Goal: Information Seeking & Learning: Compare options

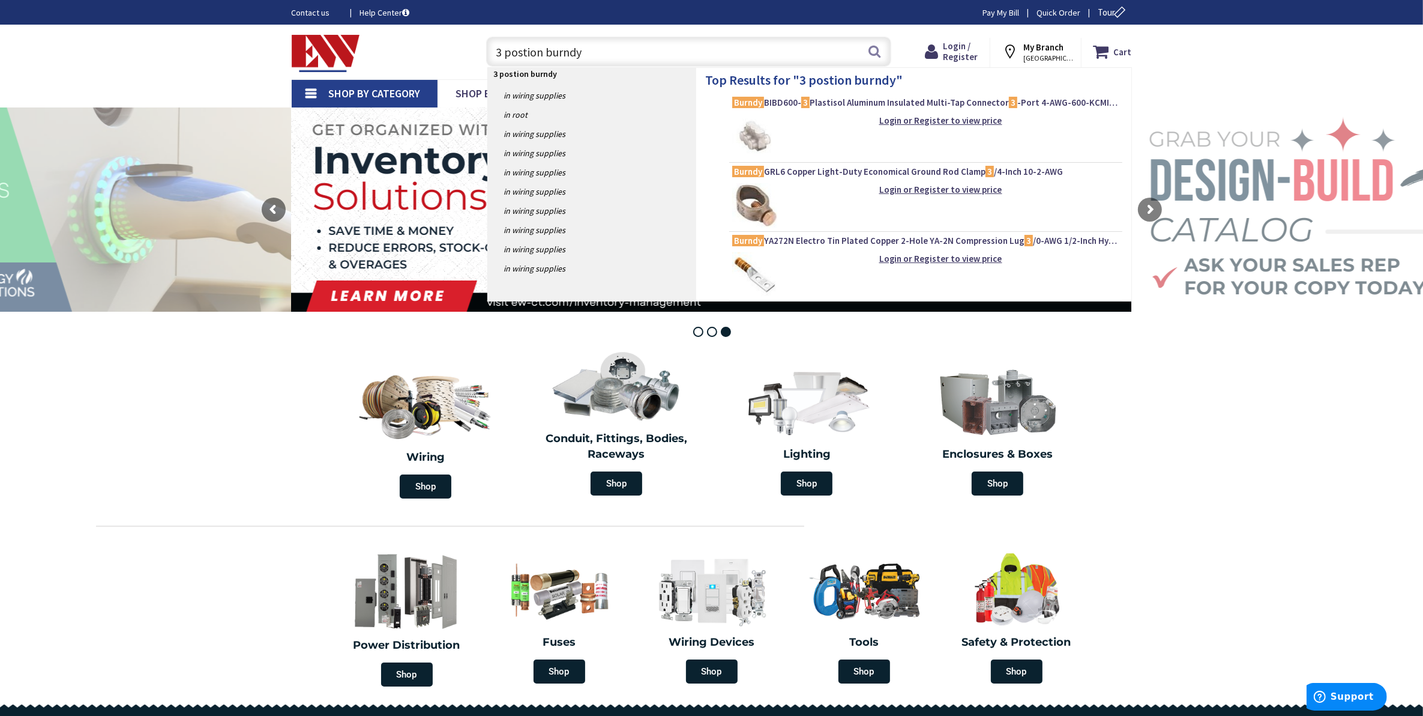
type input "3 postion burndy"
click at [764, 127] on img at bounding box center [754, 136] width 45 height 45
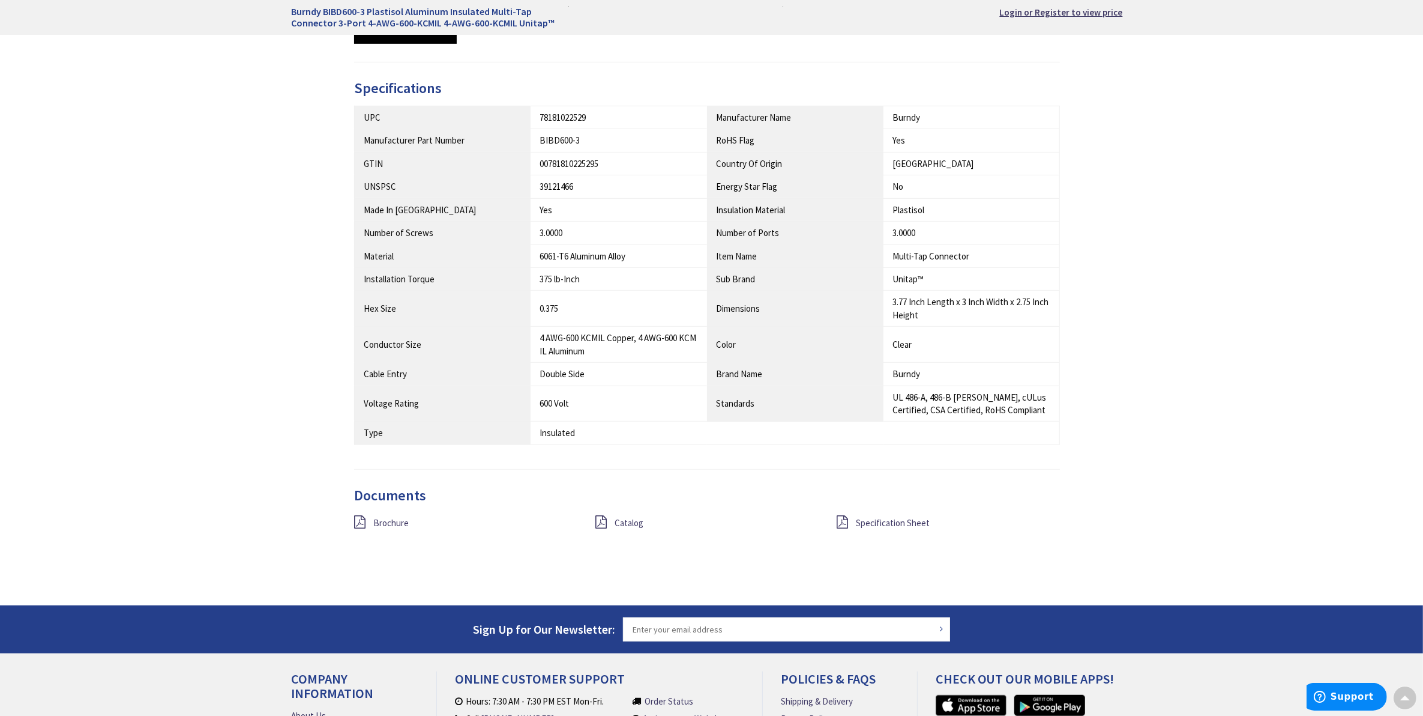
scroll to position [899, 0]
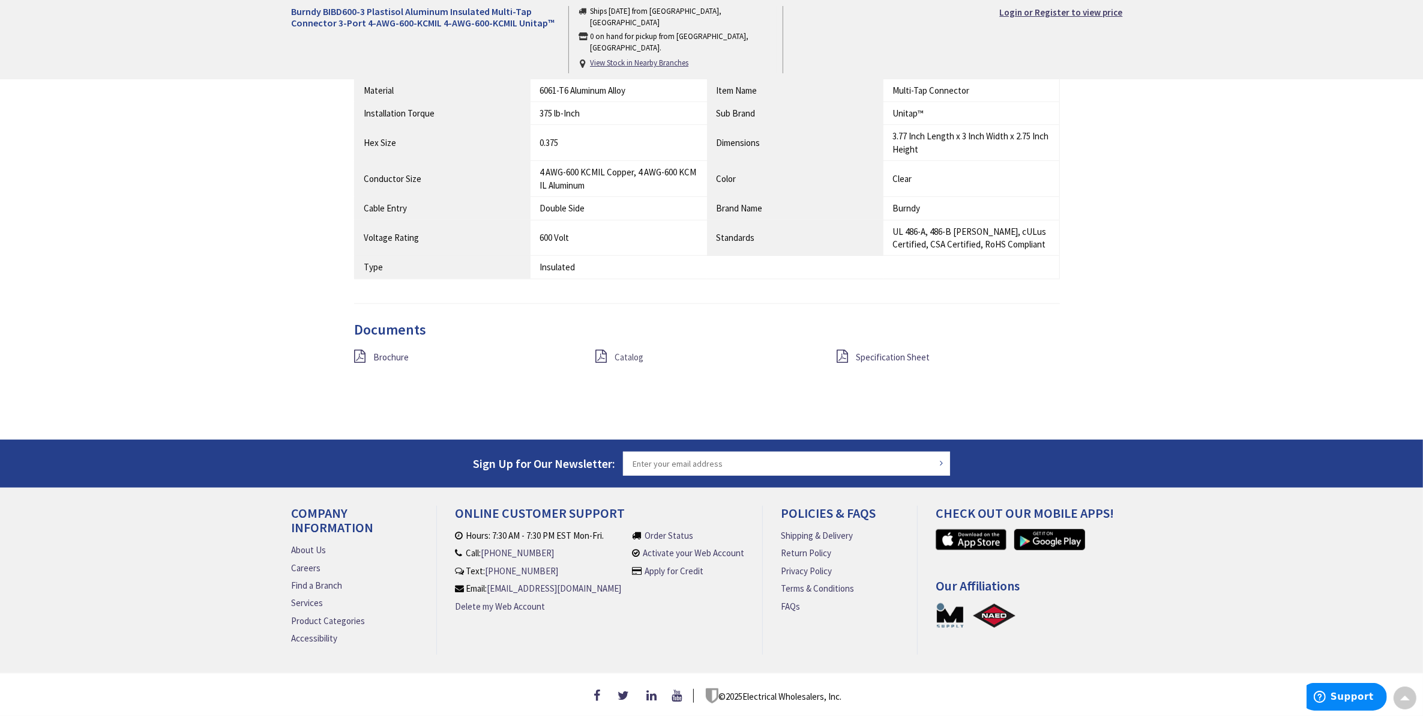
click at [616, 351] on span "Catalog" at bounding box center [629, 356] width 29 height 11
click at [400, 354] on span "Brochure" at bounding box center [390, 356] width 35 height 11
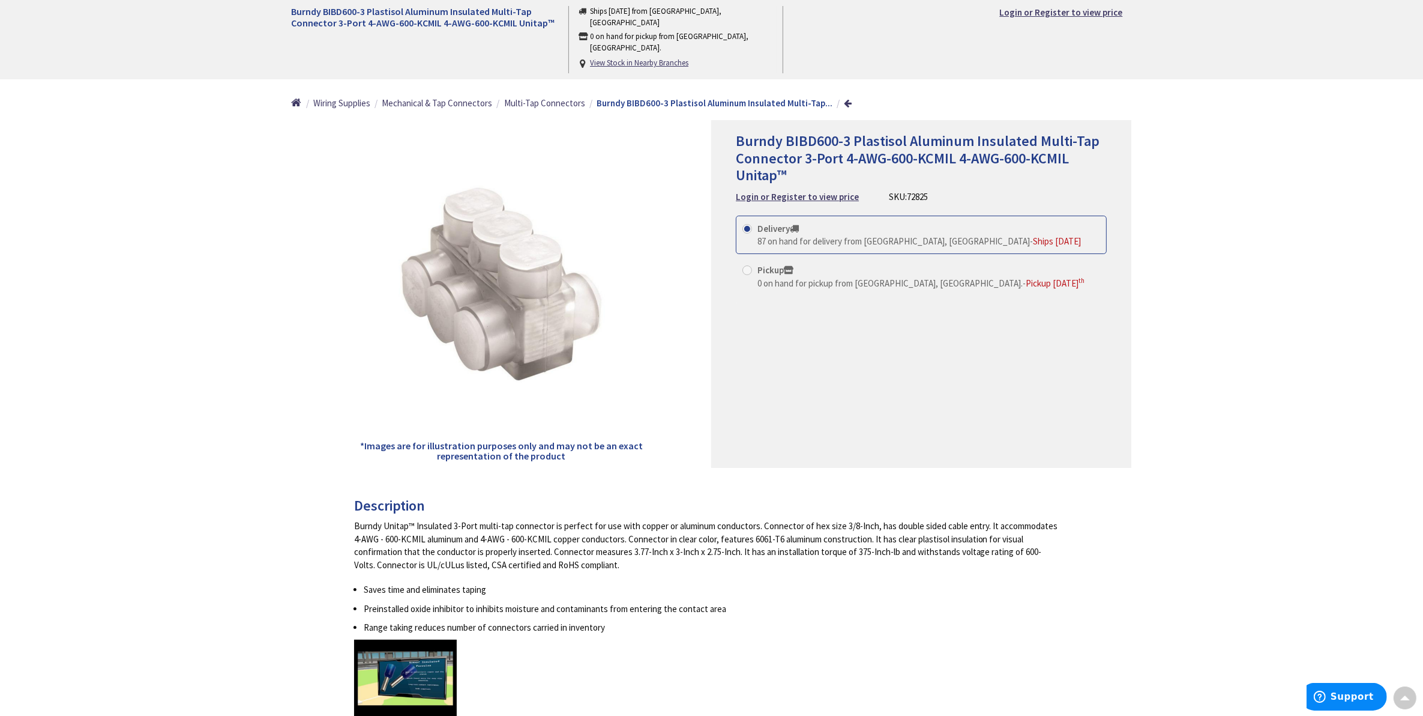
scroll to position [0, 0]
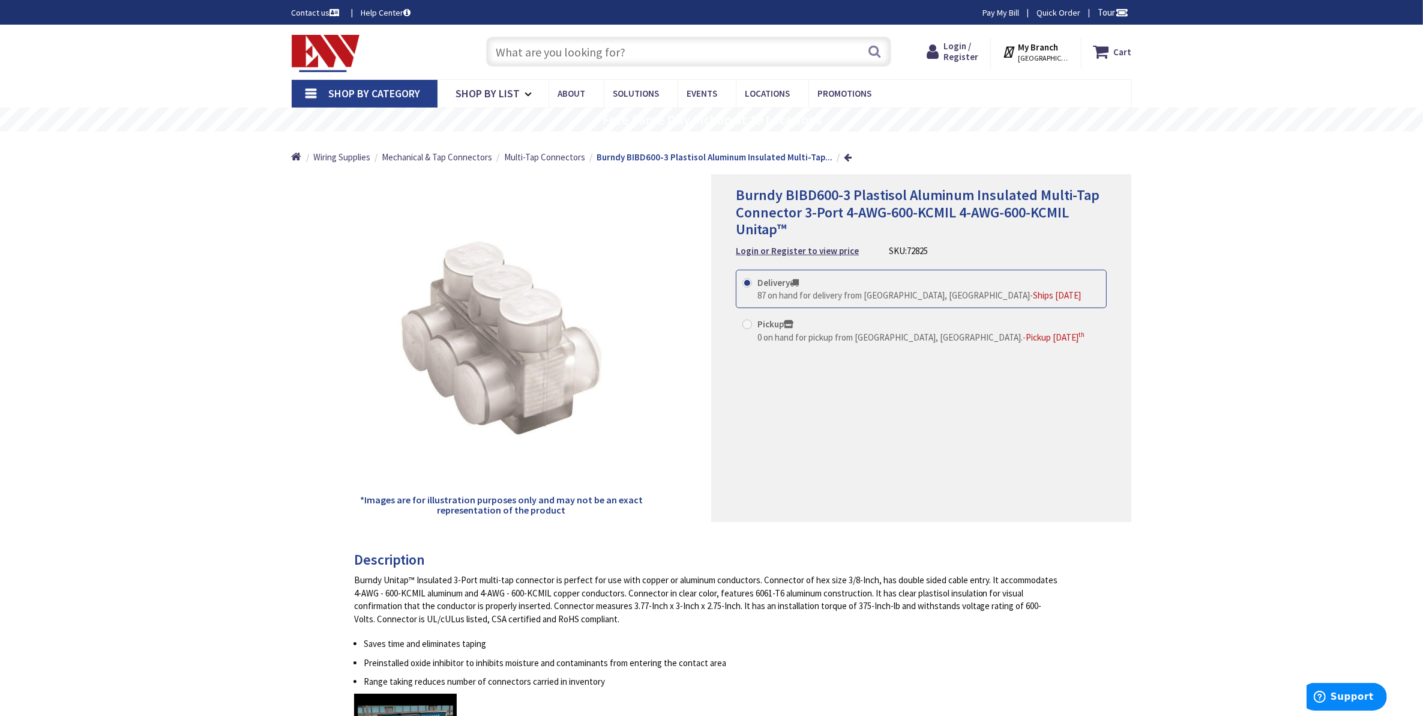
click at [642, 43] on input "text" at bounding box center [688, 52] width 405 height 30
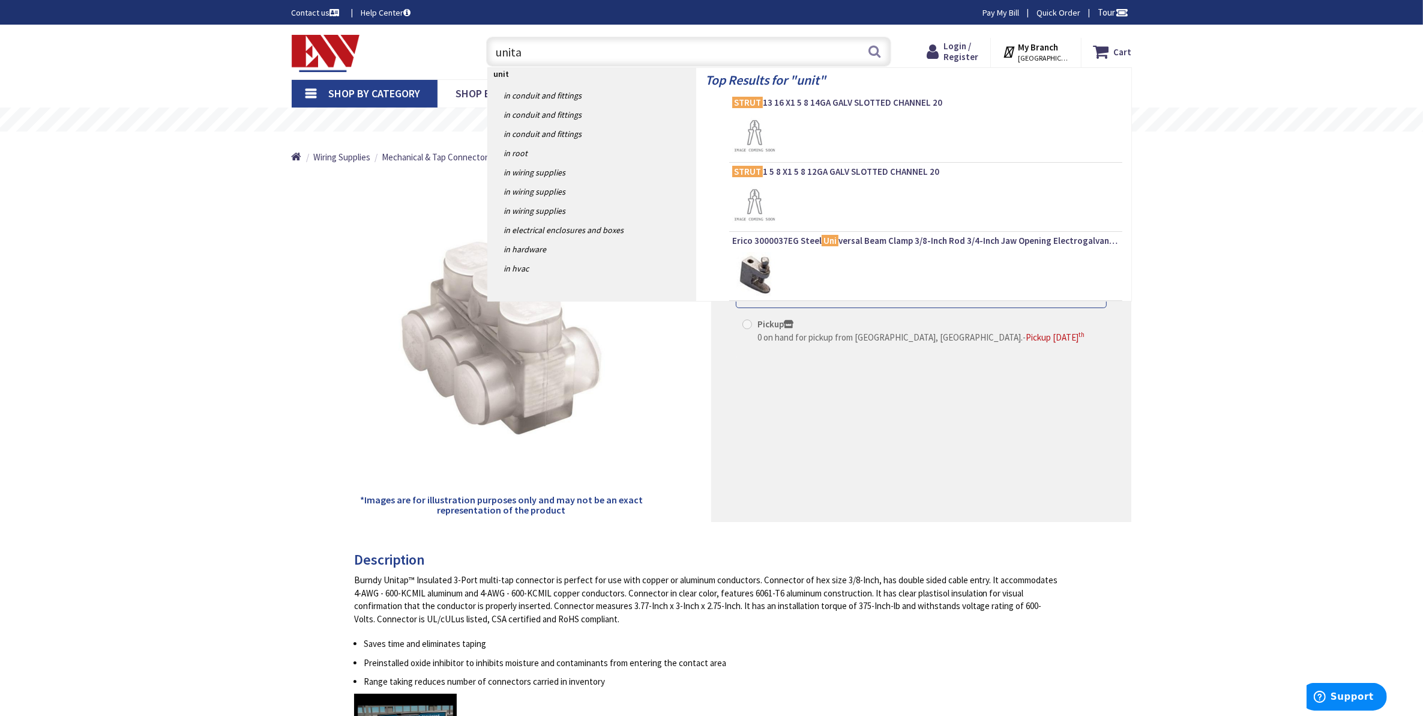
type input "unitap"
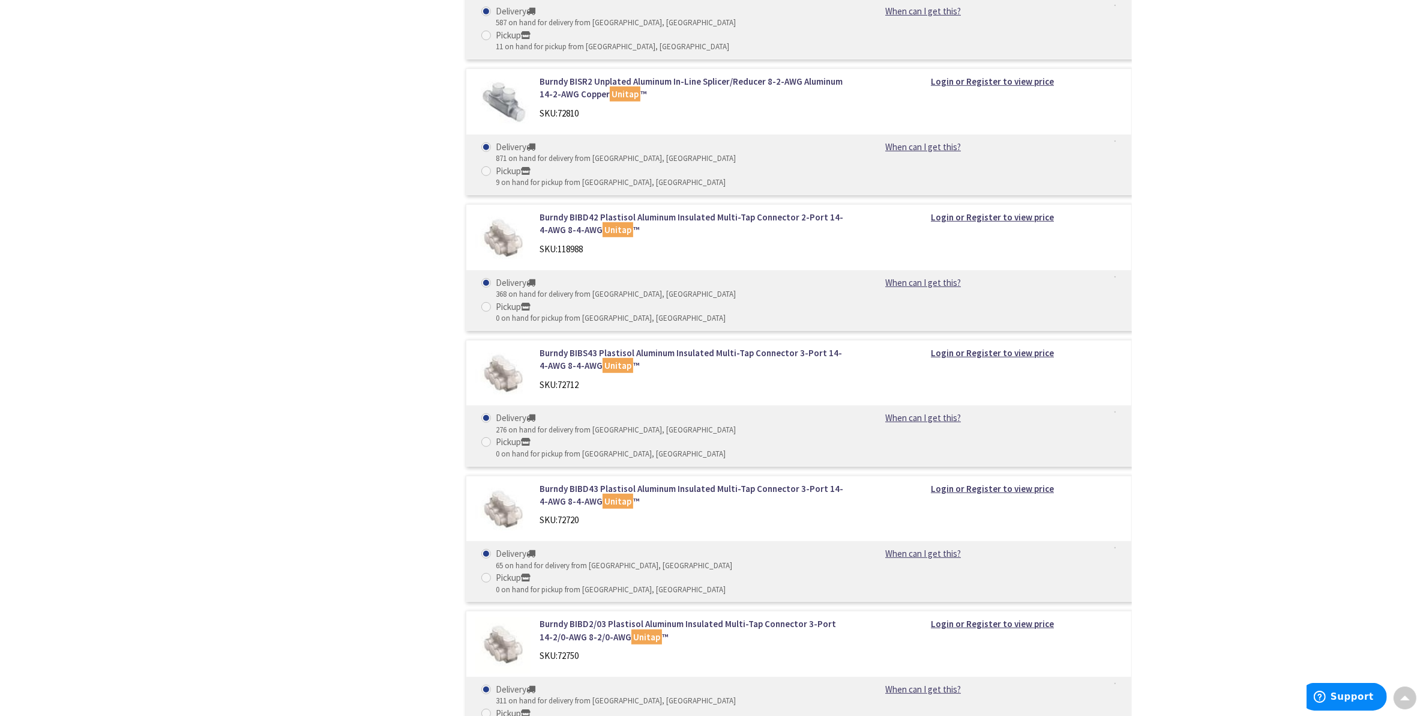
scroll to position [825, 0]
click at [508, 349] on img at bounding box center [503, 377] width 56 height 56
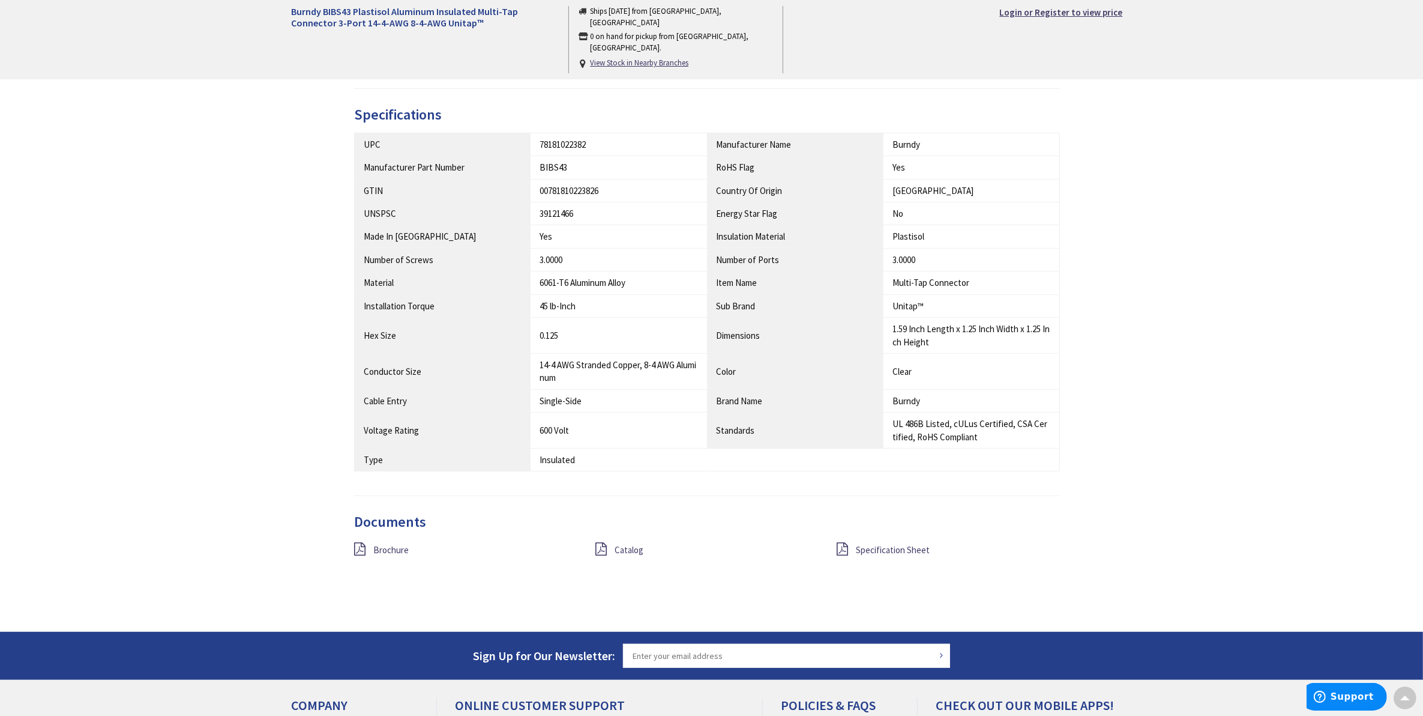
scroll to position [675, 0]
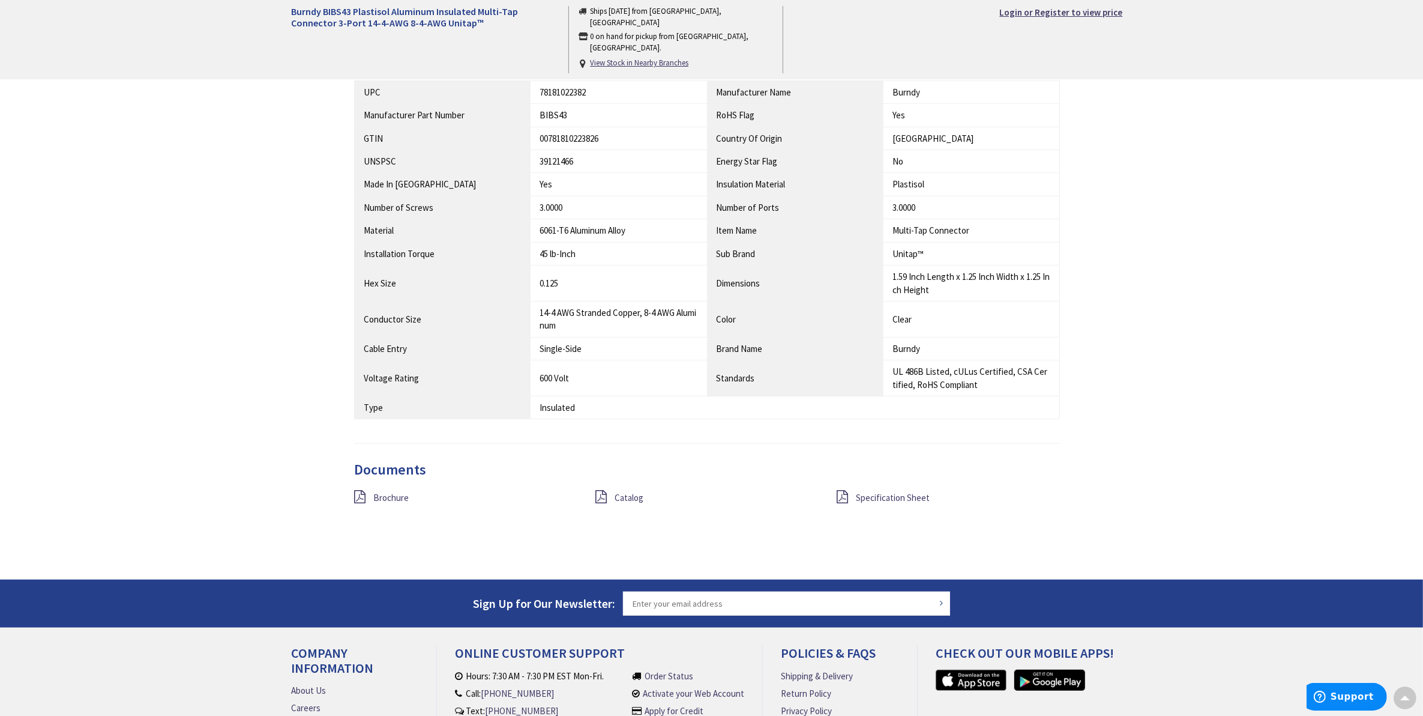
click at [862, 492] on div "Specification Sheet" at bounding box center [948, 497] width 241 height 15
click at [866, 497] on span "Specification Sheet" at bounding box center [893, 497] width 74 height 11
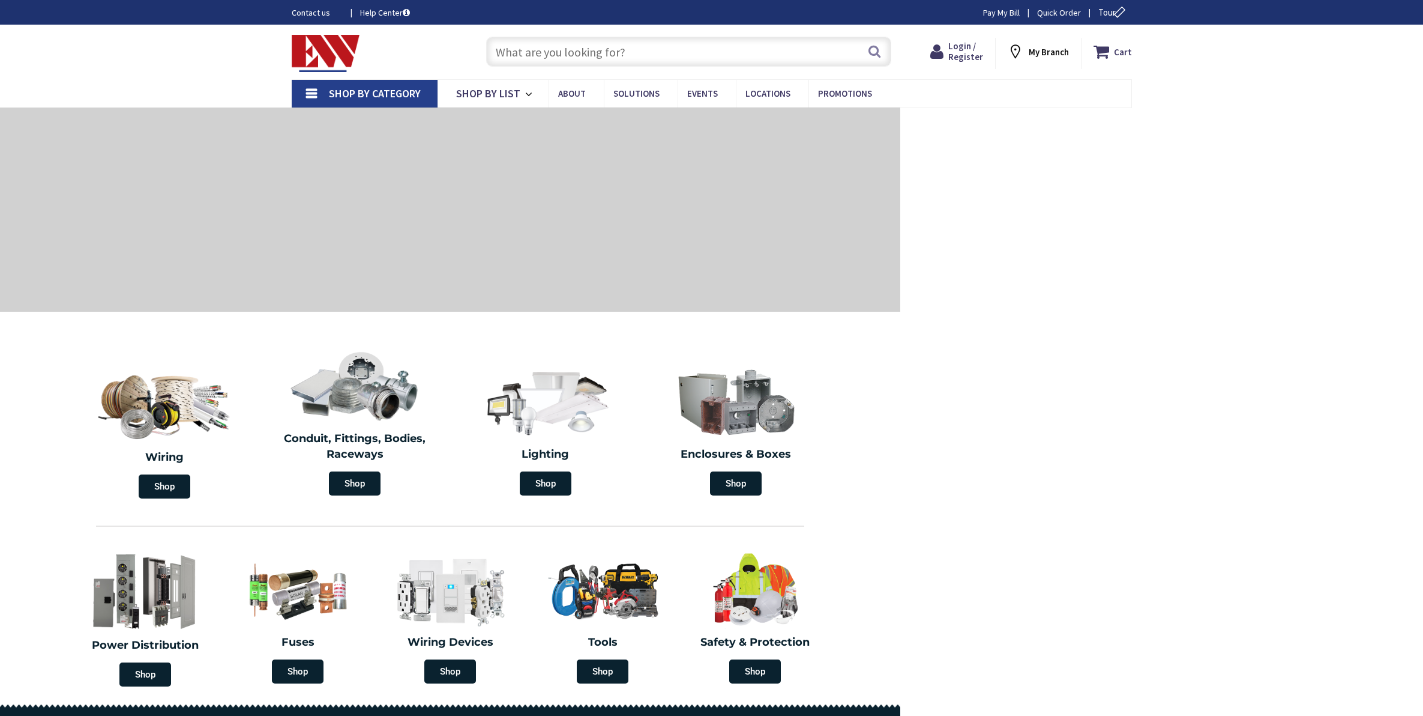
drag, startPoint x: 0, startPoint y: 0, endPoint x: 671, endPoint y: 50, distance: 672.4
click at [671, 50] on input "text" at bounding box center [688, 52] width 405 height 30
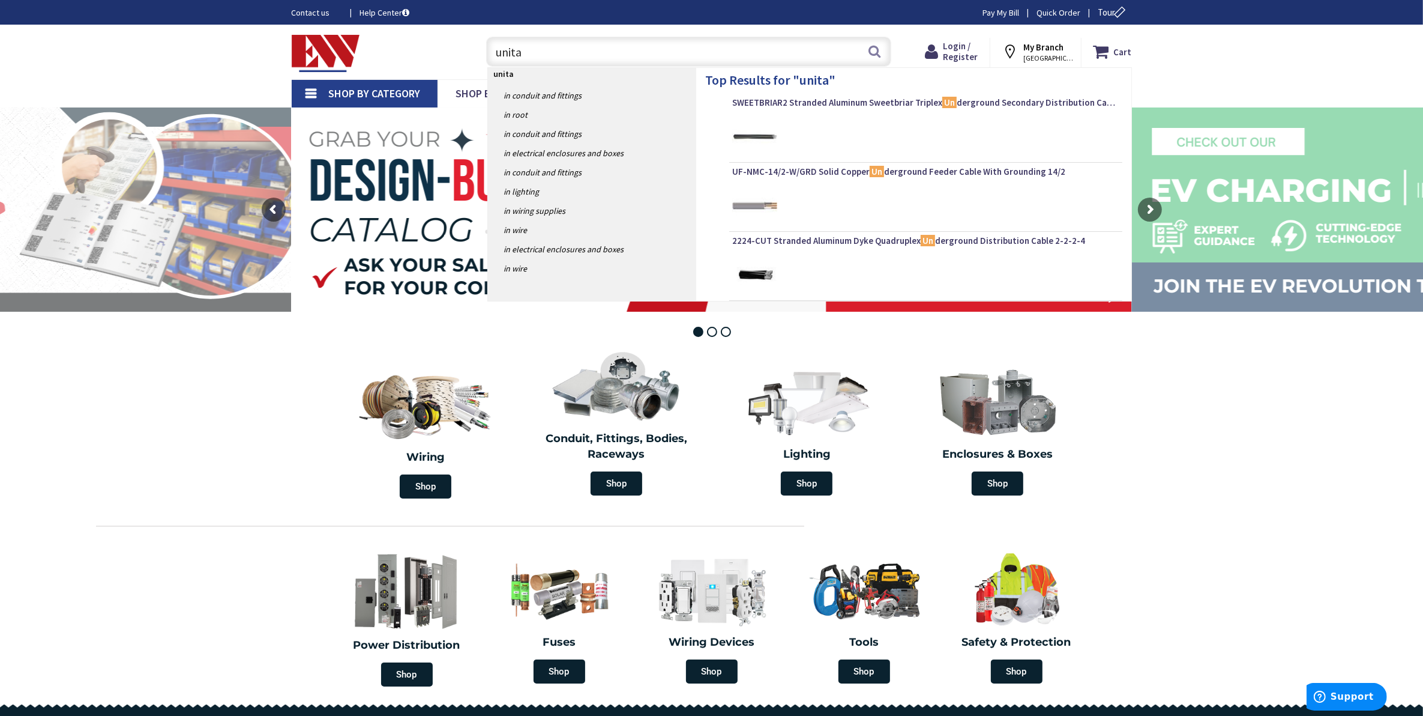
type input "unitap"
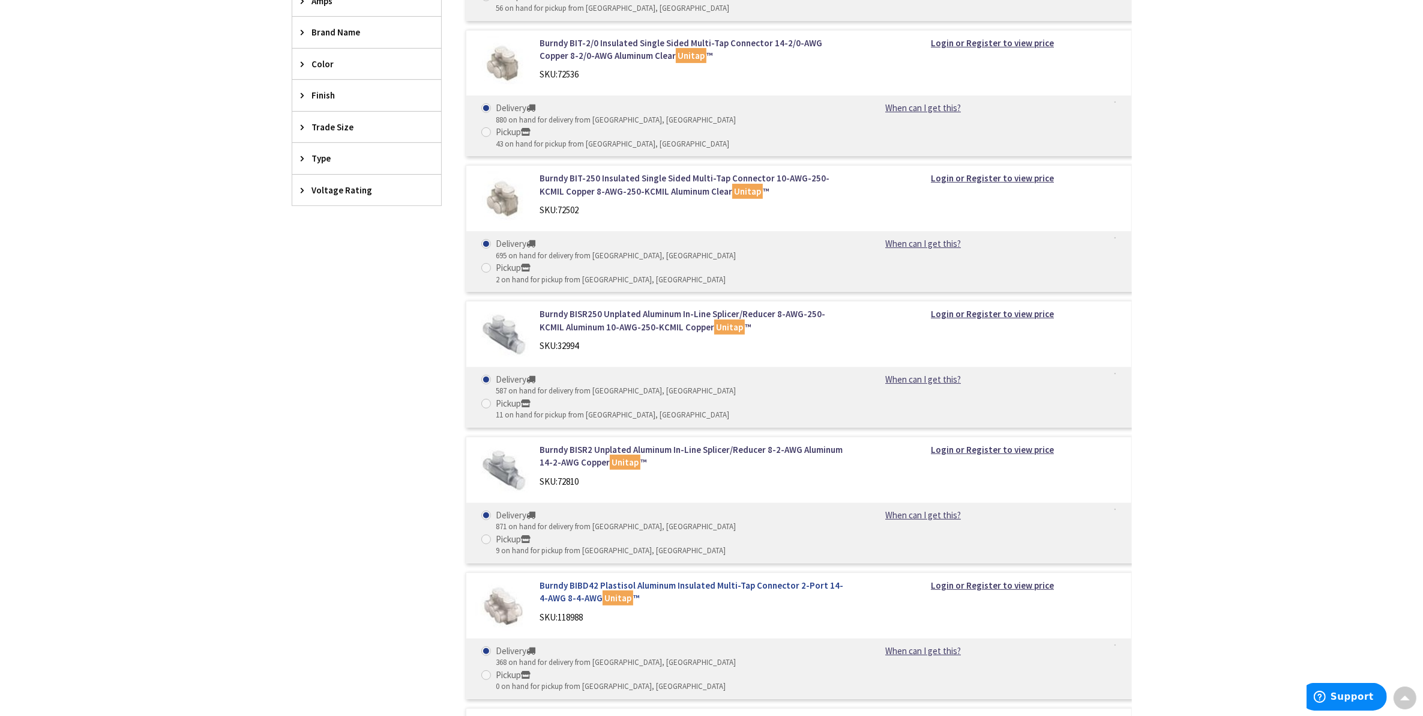
scroll to position [450, 0]
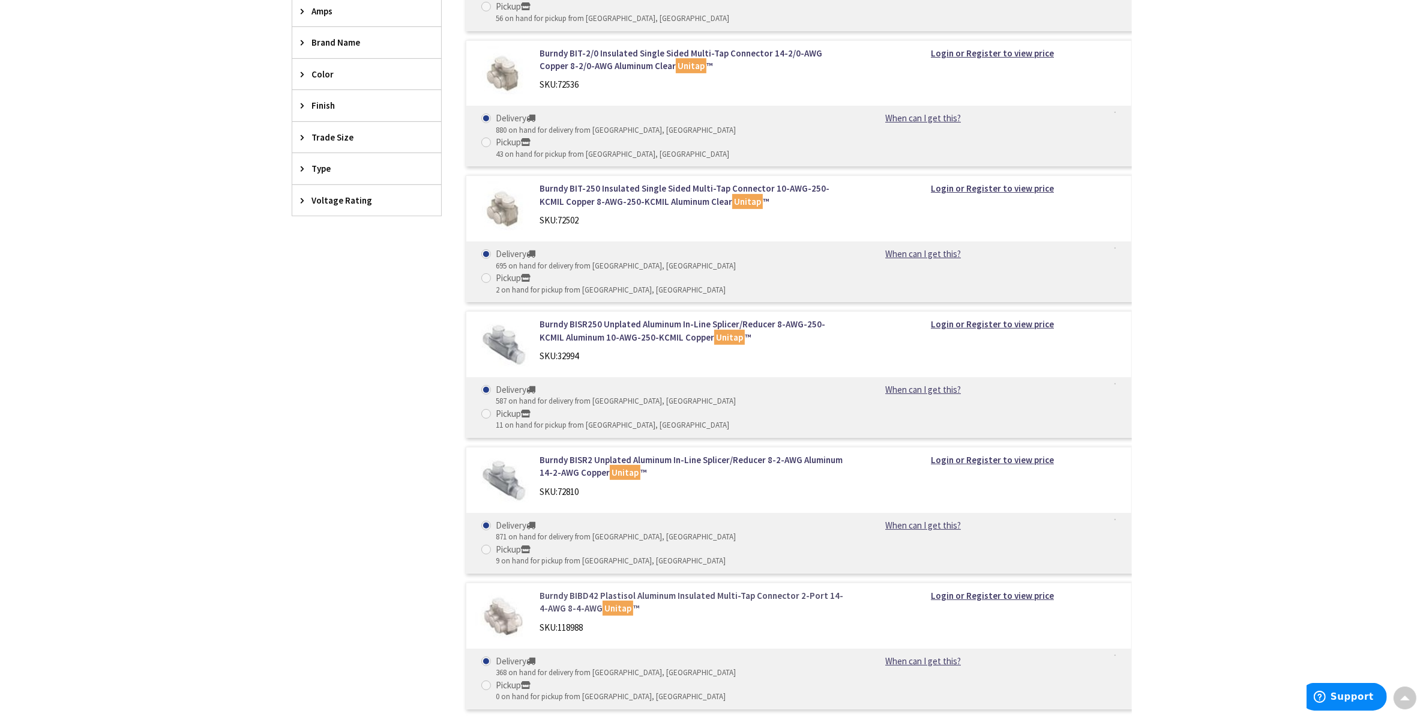
click at [572, 589] on link "Burndy BIBD42 Plastisol Aluminum Insulated Multi-Tap Connector 2-Port 14-4-AWG …" at bounding box center [693, 602] width 306 height 26
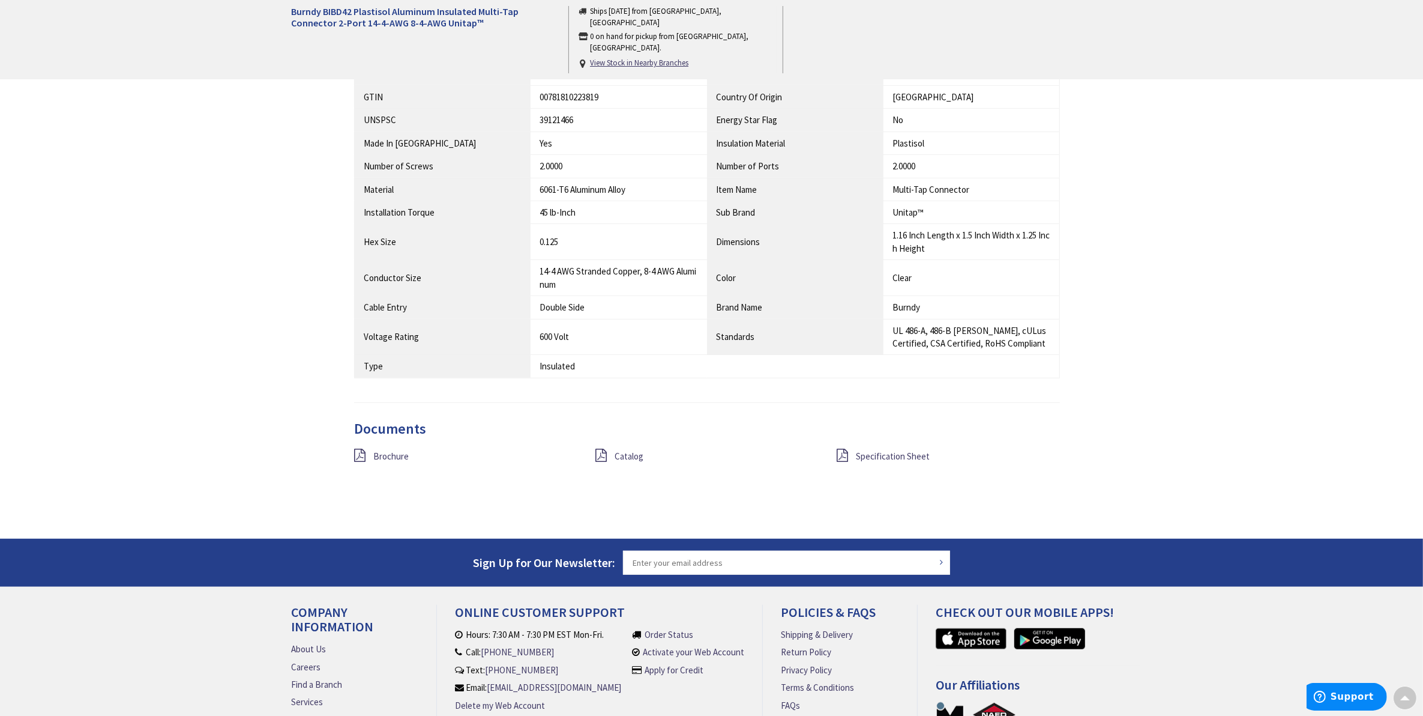
scroll to position [899, 0]
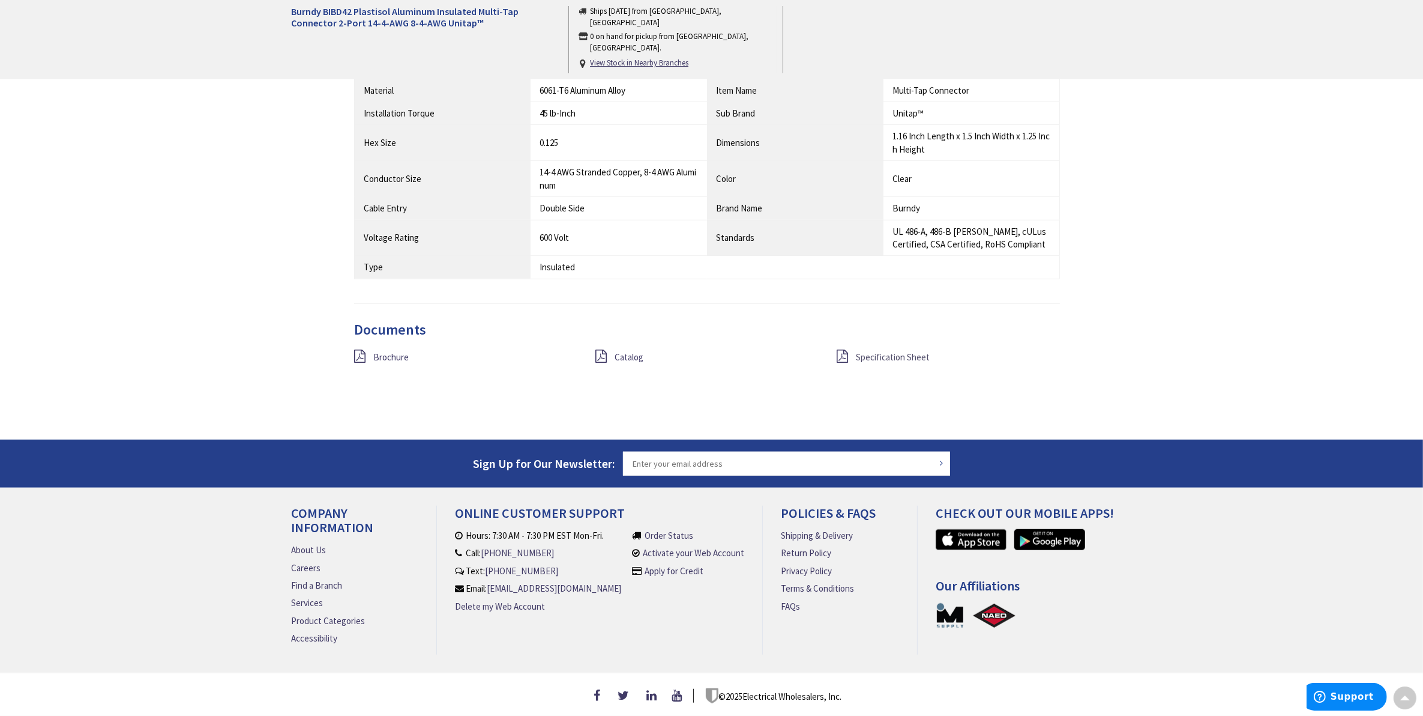
click at [883, 351] on span "Specification Sheet" at bounding box center [893, 356] width 74 height 11
click at [395, 355] on span "Brochure" at bounding box center [390, 356] width 35 height 11
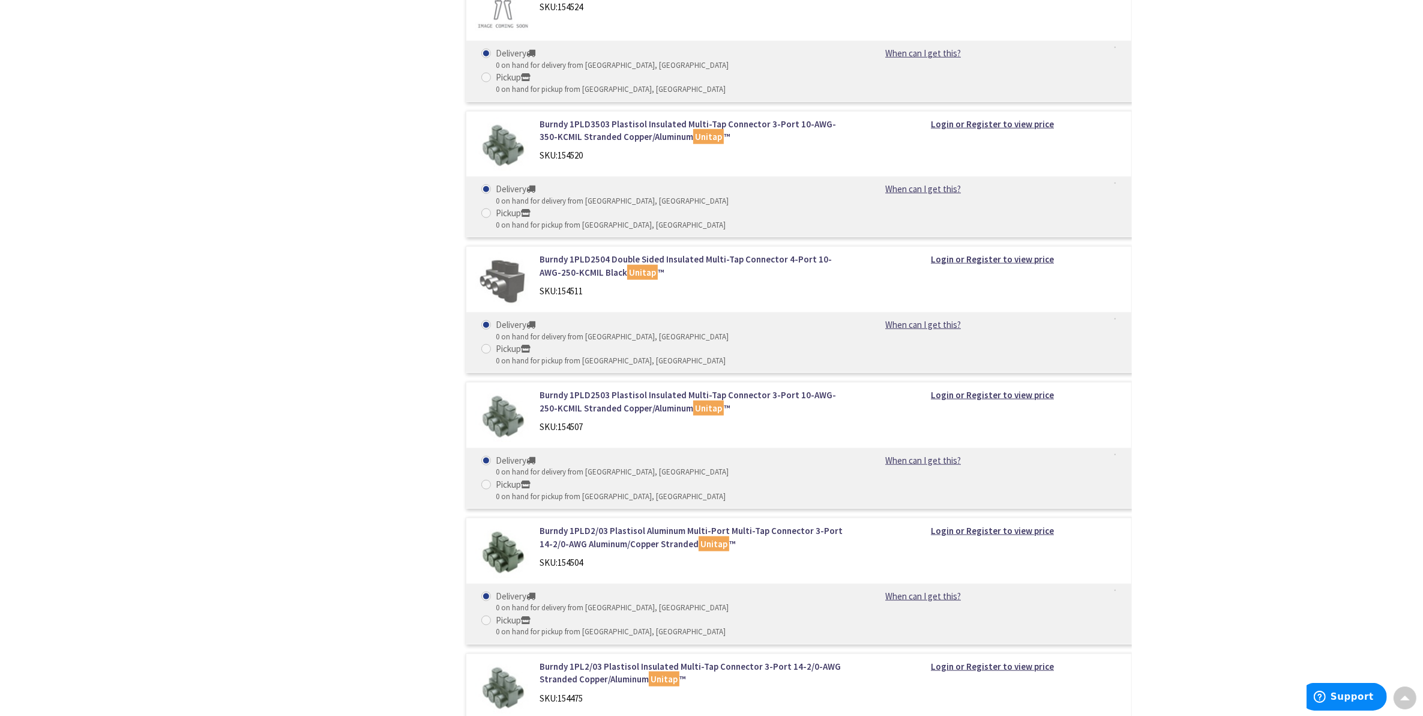
scroll to position [7203, 0]
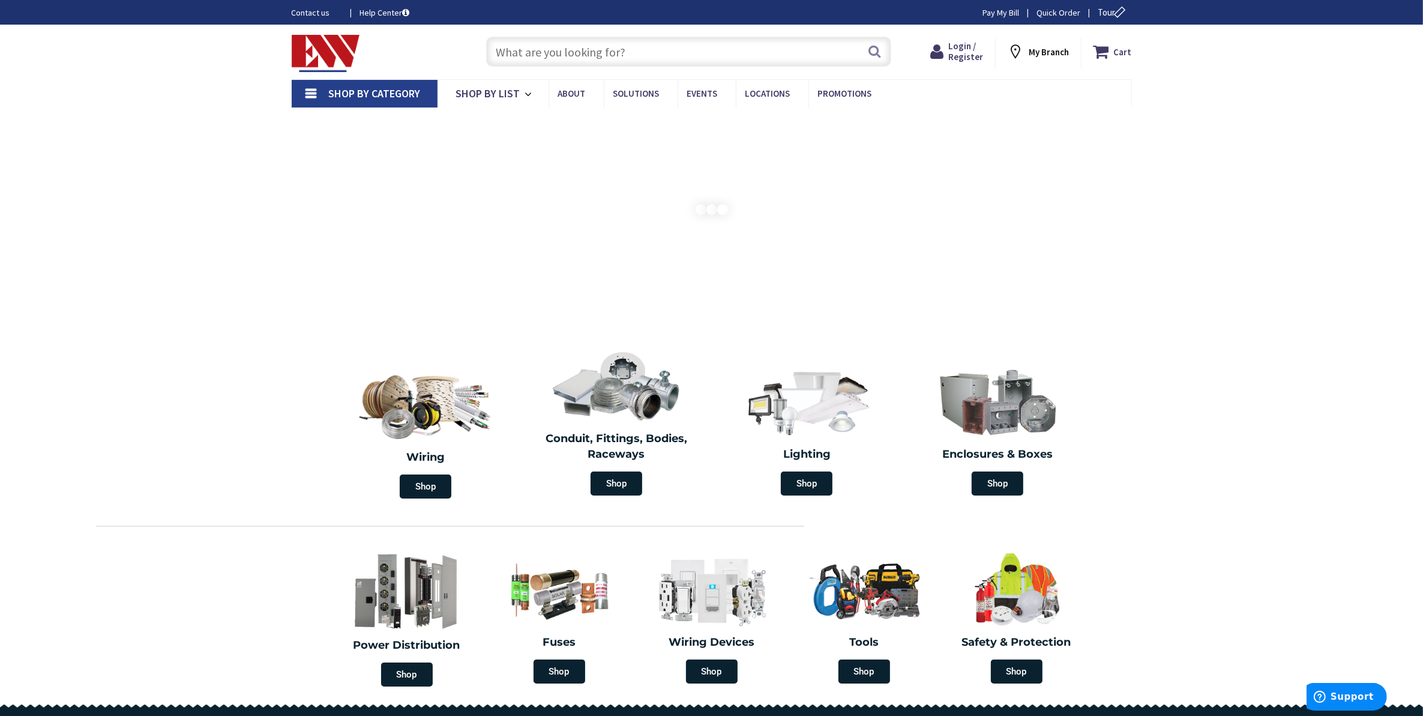
type input "Mars 83915"
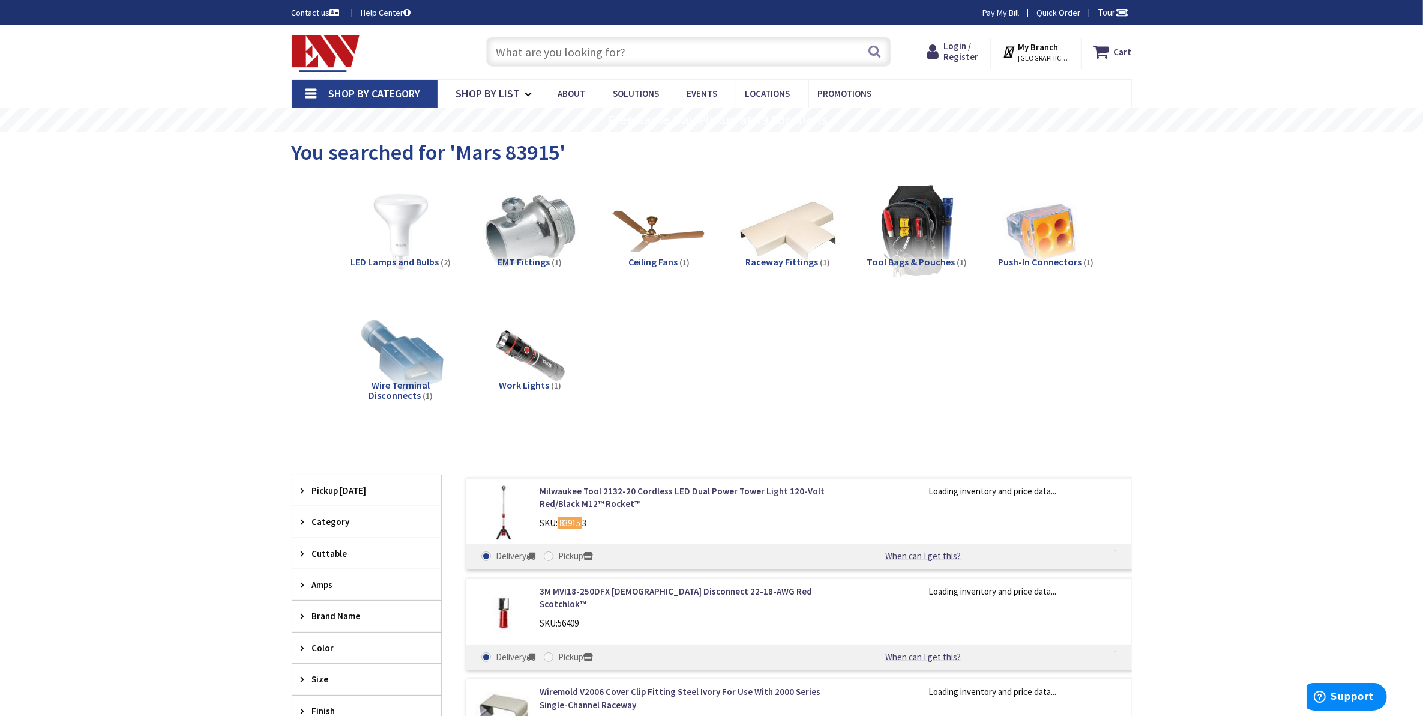
click at [592, 51] on input "text" at bounding box center [688, 52] width 405 height 30
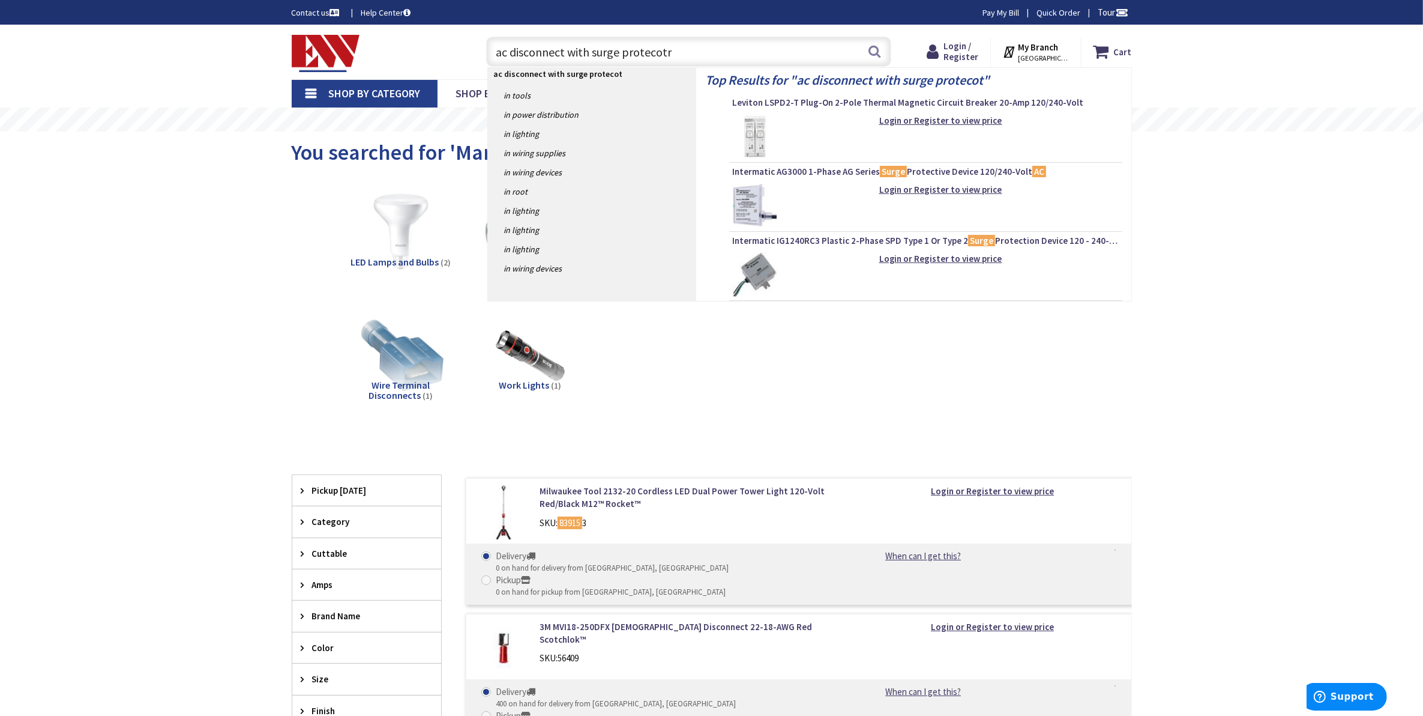
type input "ac disconnect with surge protecotr"
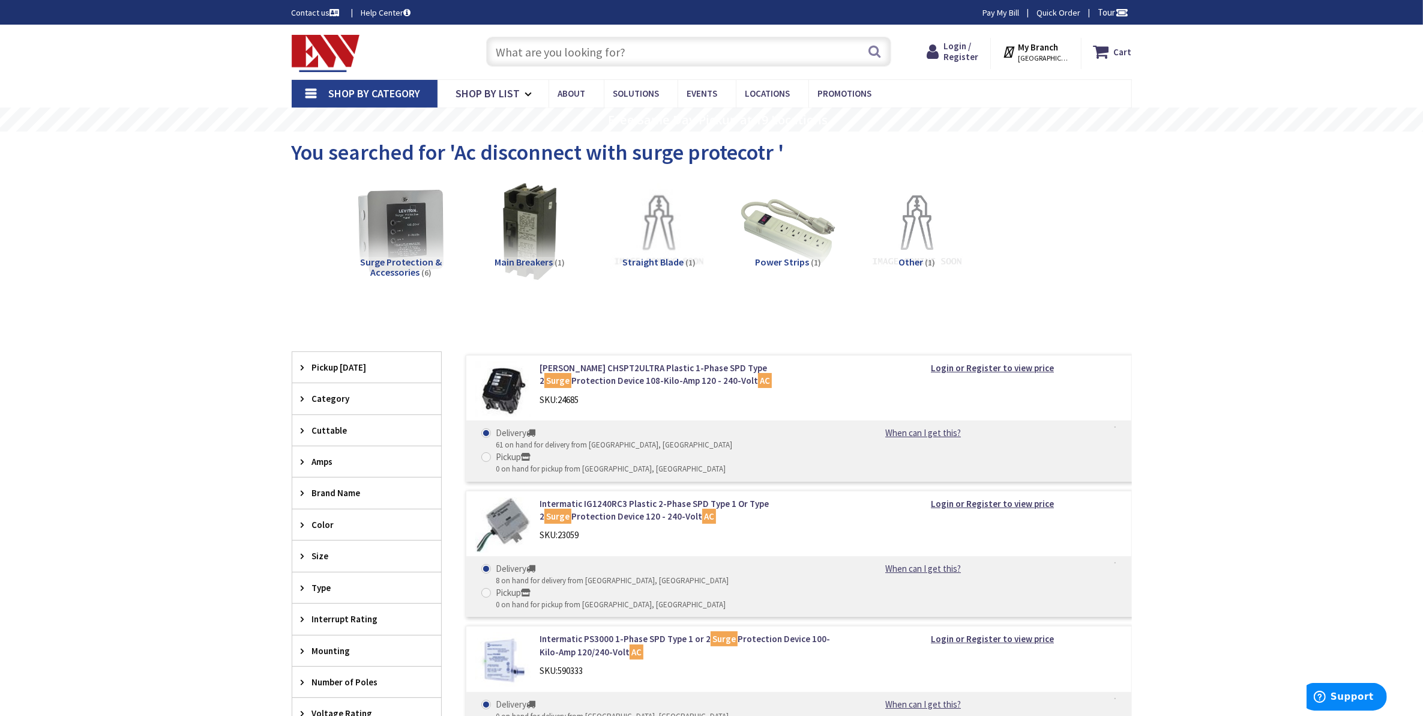
click at [643, 49] on input "text" at bounding box center [688, 52] width 405 height 30
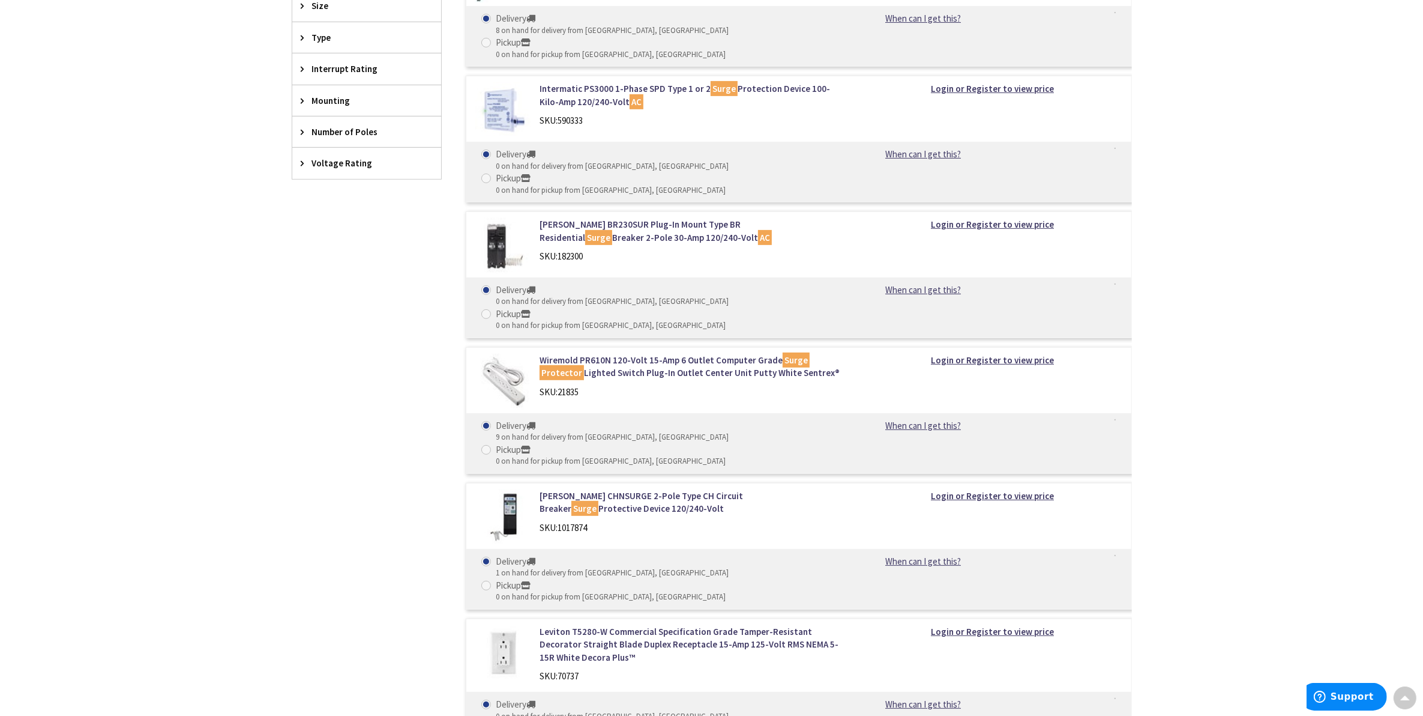
scroll to position [100, 0]
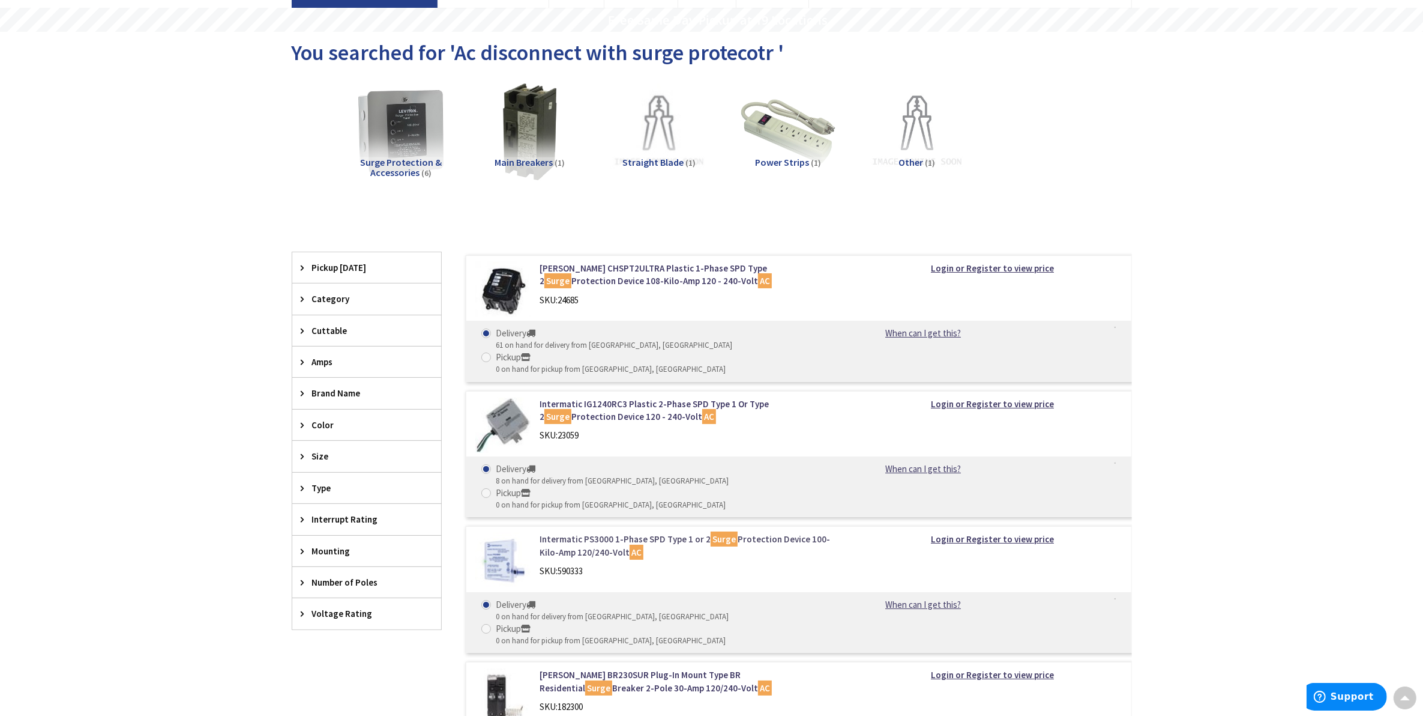
click at [574, 532] on link "Intermatic PS3000 1-Phase SPD Type 1 or 2 Surge Protection Device 100-Kilo-Amp …" at bounding box center [693, 545] width 306 height 26
